Goal: Information Seeking & Learning: Find specific page/section

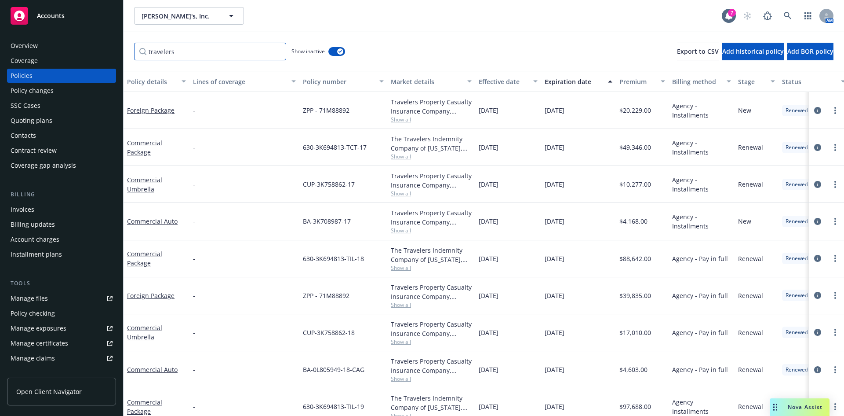
drag, startPoint x: 193, startPoint y: 51, endPoint x: 117, endPoint y: 53, distance: 76.1
click at [117, 52] on div "Accounts Overview Coverage Policies Policy changes SSC Cases Quoting plans Cont…" at bounding box center [422, 208] width 844 height 416
click at [456, 41] on div "travelers Show inactive Export to CSV Add historical policy Add BOR policy" at bounding box center [484, 51] width 721 height 39
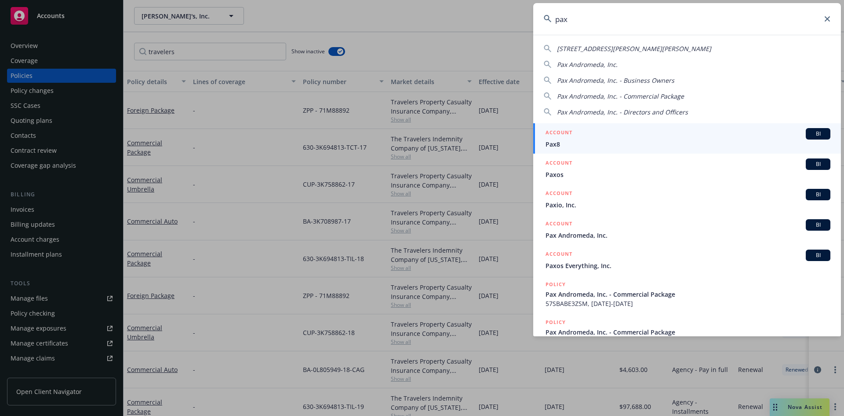
type input "pax"
click at [818, 135] on span "BI" at bounding box center [819, 134] width 18 height 8
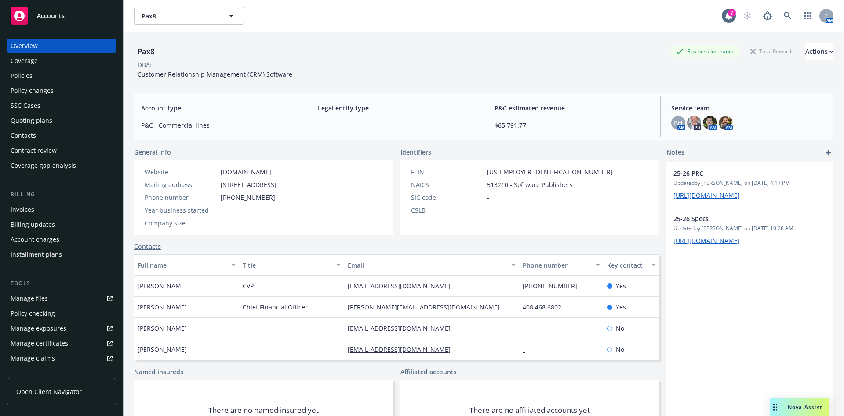
click at [18, 76] on div "Policies" at bounding box center [22, 76] width 22 height 14
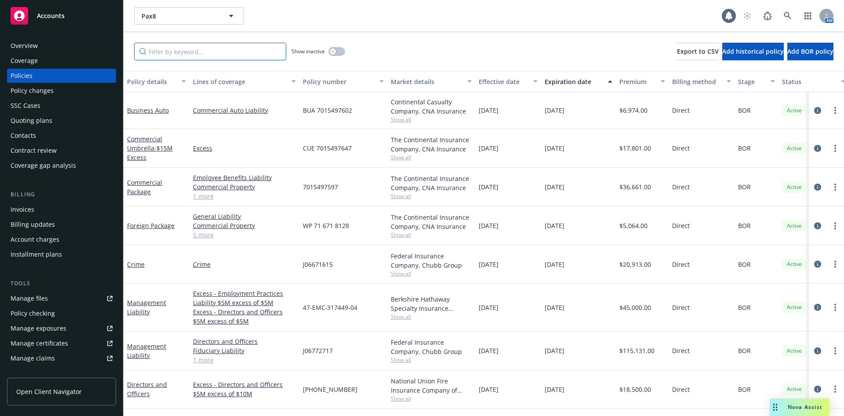
click at [212, 54] on input "Filter by keyword..." at bounding box center [210, 52] width 152 height 18
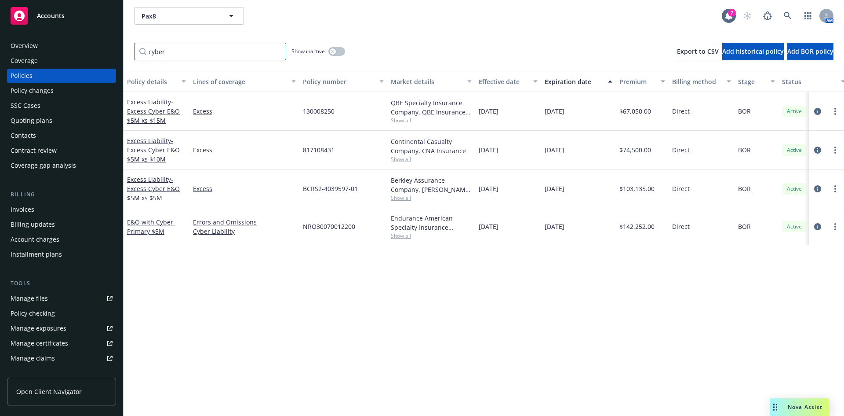
type input "cyber"
click at [311, 152] on span "817108431" at bounding box center [319, 149] width 32 height 9
click at [312, 151] on span "817108431" at bounding box center [319, 149] width 32 height 9
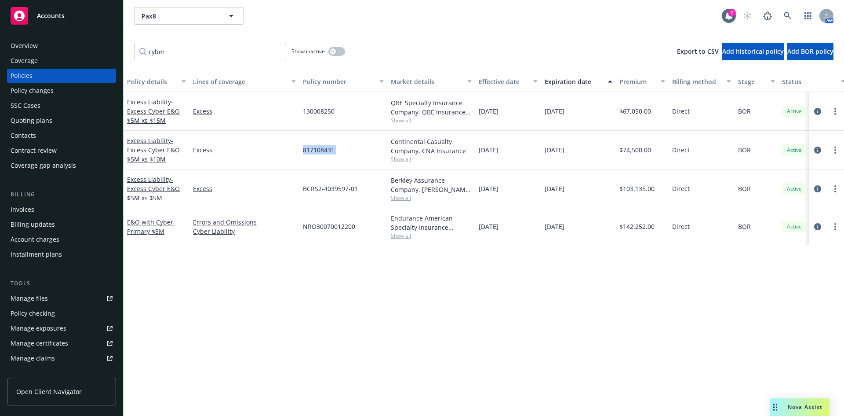
copy span "817108431"
click at [817, 152] on icon "circleInformation" at bounding box center [818, 149] width 7 height 7
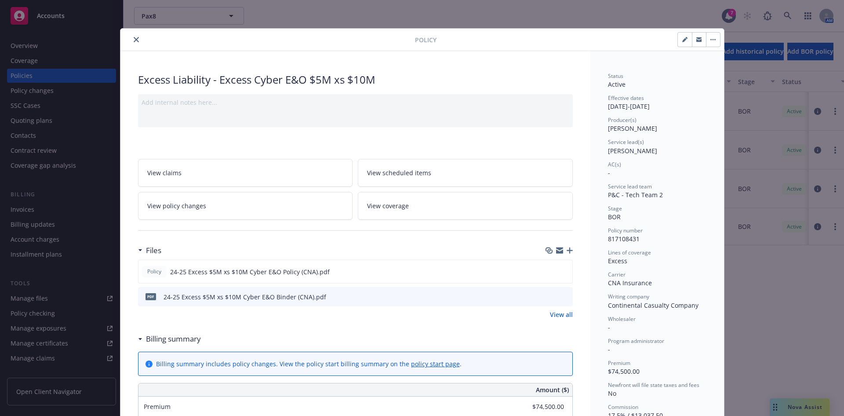
click at [134, 39] on icon "close" at bounding box center [136, 39] width 5 height 5
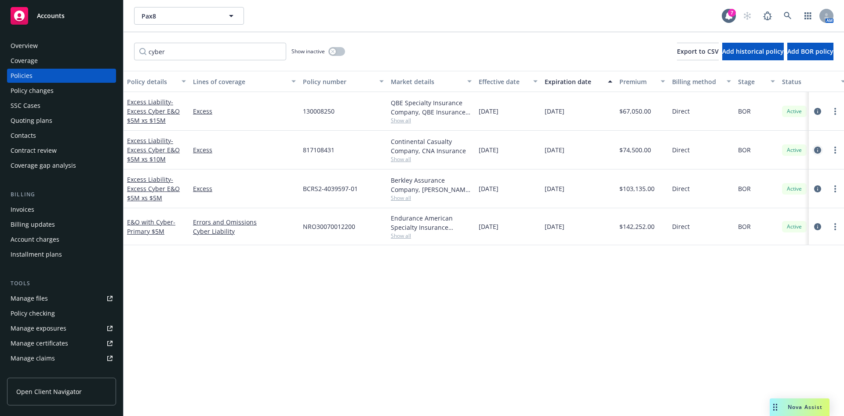
click at [817, 148] on icon "circleInformation" at bounding box center [818, 149] width 7 height 7
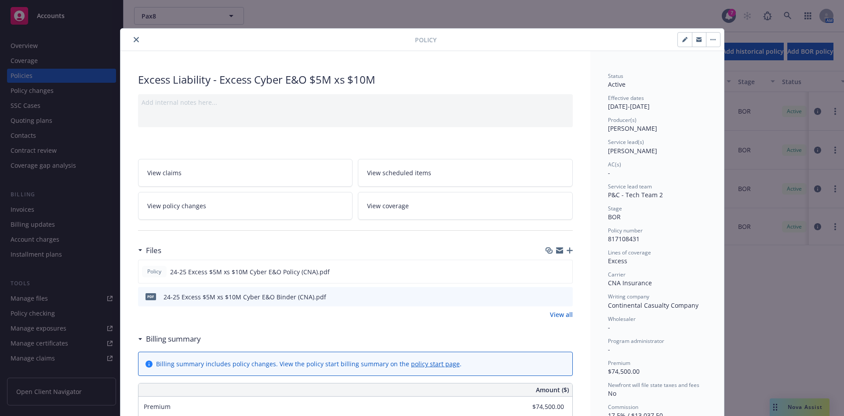
scroll to position [26, 0]
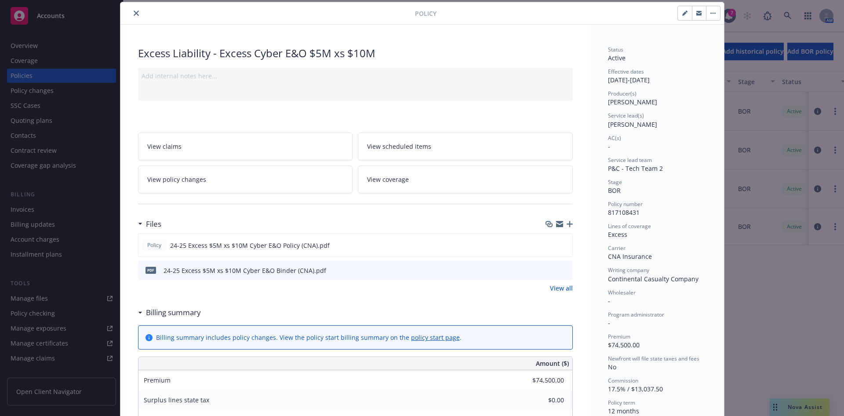
click at [563, 267] on icon "preview file" at bounding box center [565, 270] width 8 height 6
